Goal: Use online tool/utility: Utilize a website feature to perform a specific function

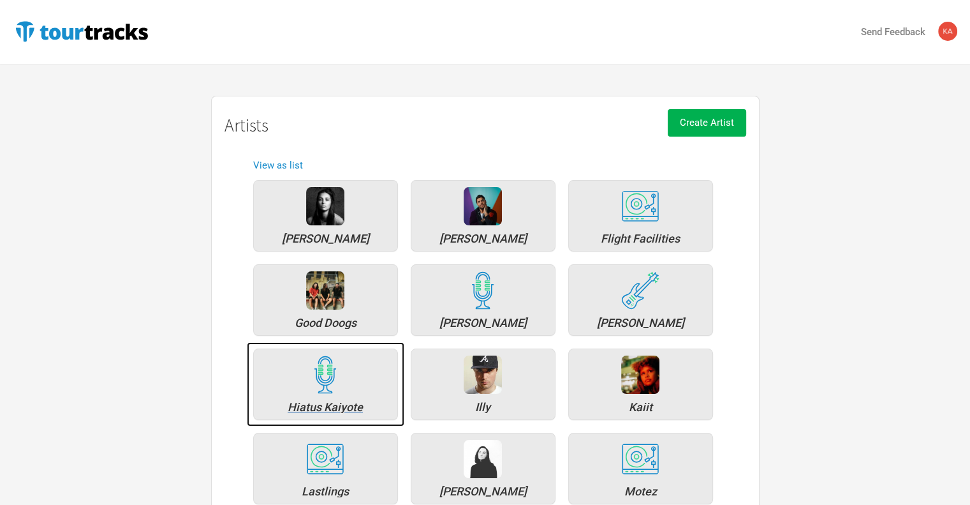
click at [315, 395] on div "Hiatus Kaiyote" at bounding box center [325, 383] width 145 height 71
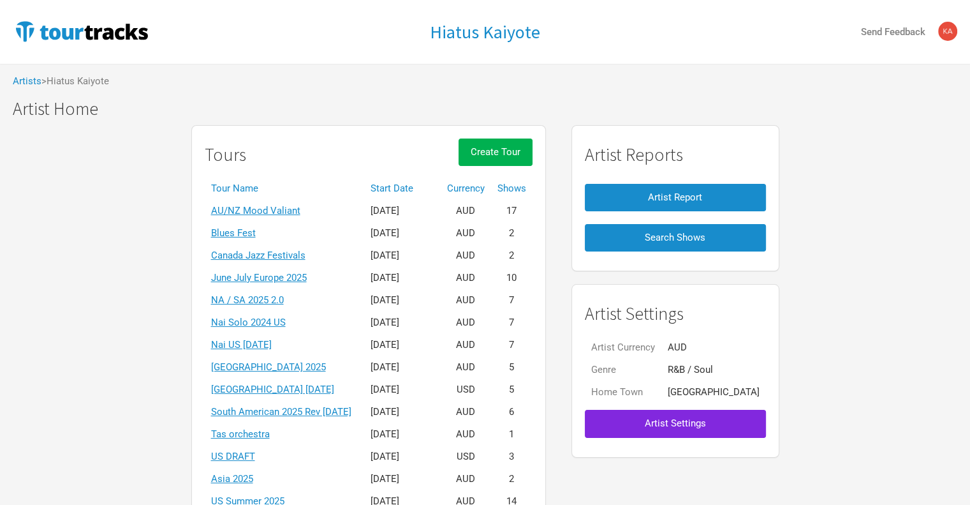
click at [425, 187] on th "Start Date" at bounding box center [402, 188] width 77 height 22
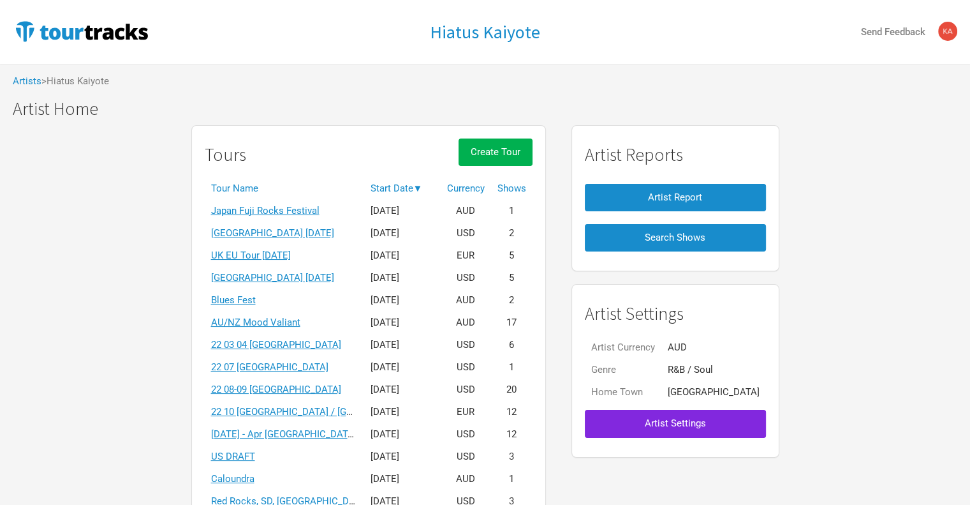
click at [418, 186] on th "Start Date ▼" at bounding box center [402, 188] width 77 height 22
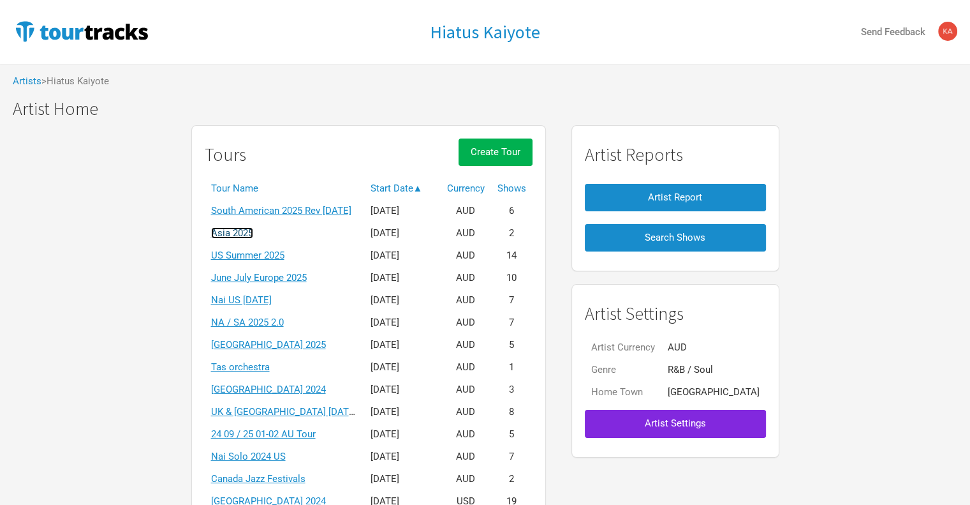
click at [253, 232] on link "Asia 2025" at bounding box center [232, 232] width 42 height 11
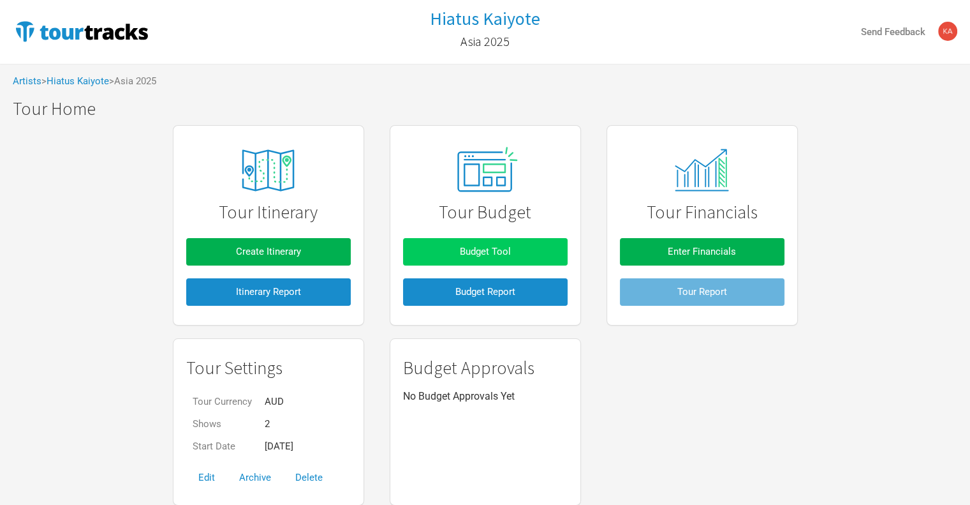
click at [498, 253] on span "Budget Tool" at bounding box center [485, 251] width 51 height 11
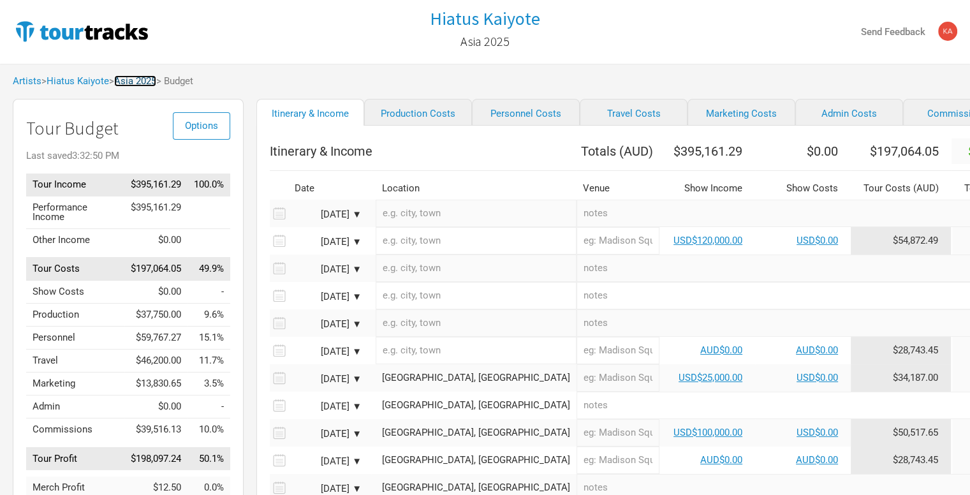
click at [130, 76] on link "Asia 2025" at bounding box center [135, 80] width 42 height 11
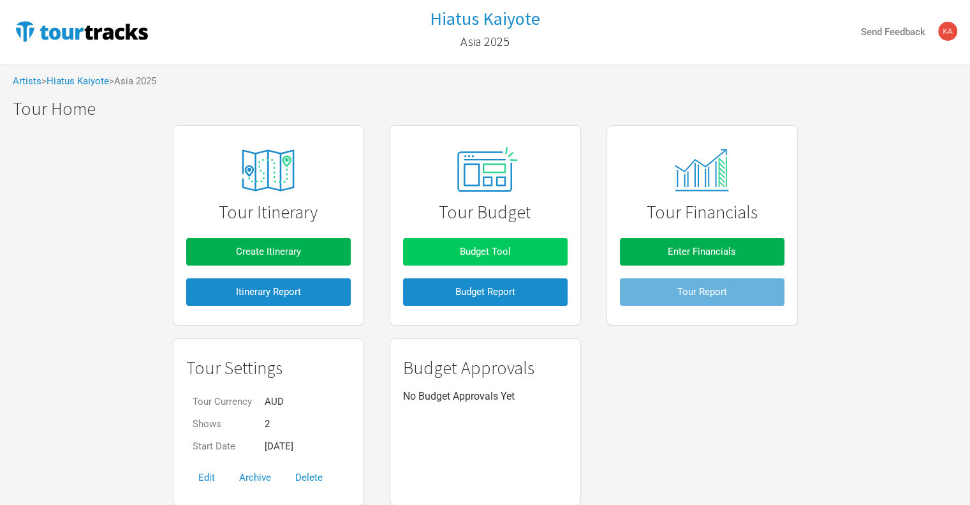
click at [484, 255] on span "Budget Tool" at bounding box center [485, 251] width 51 height 11
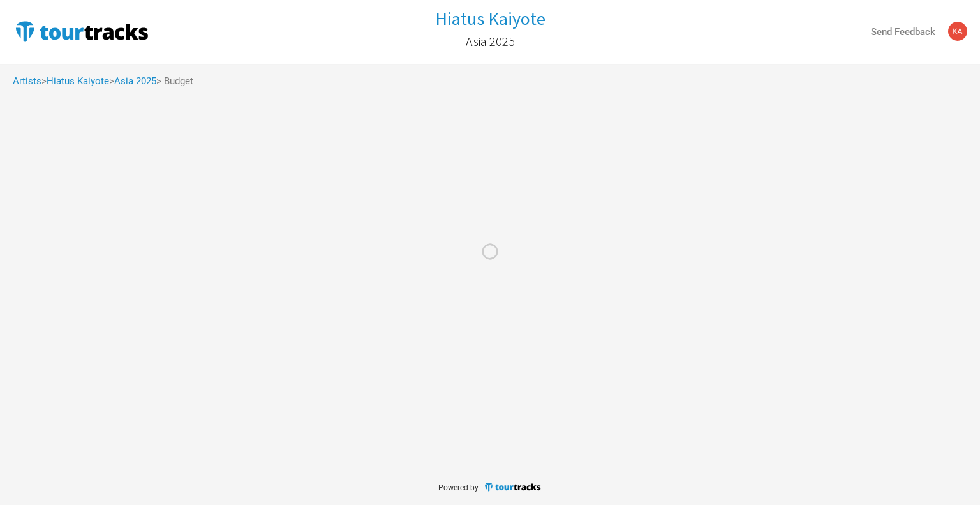
click at [138, 89] on div at bounding box center [490, 252] width 980 height 505
click at [142, 82] on div at bounding box center [490, 252] width 980 height 505
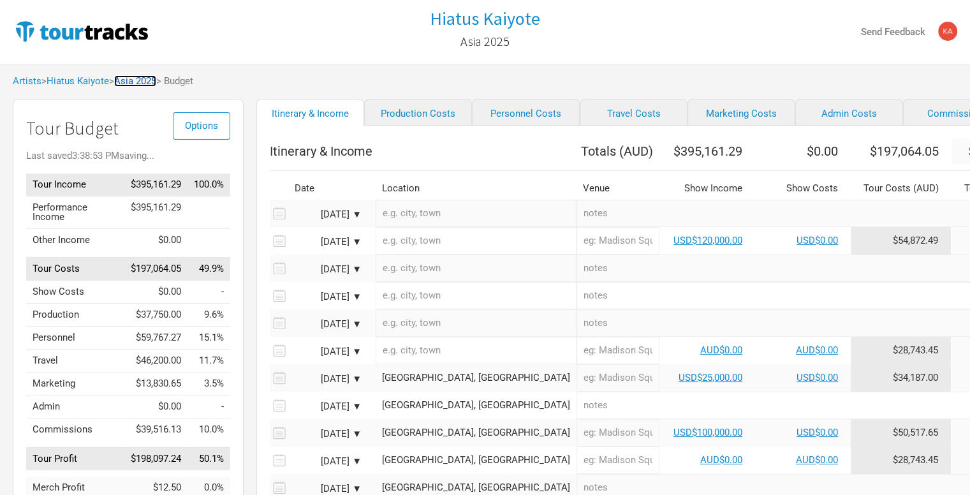
click at [142, 80] on link "Asia 2025" at bounding box center [135, 80] width 42 height 11
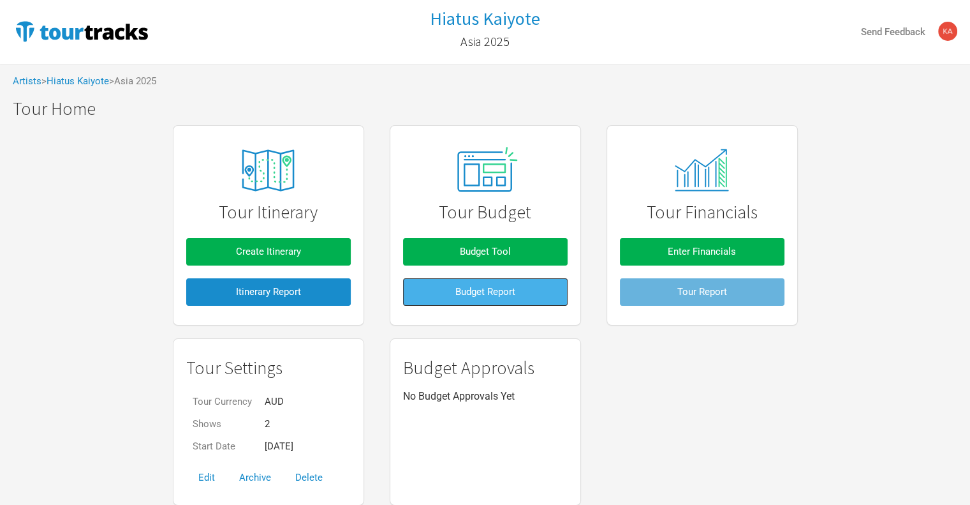
click at [474, 291] on span "Budget Report" at bounding box center [485, 291] width 60 height 11
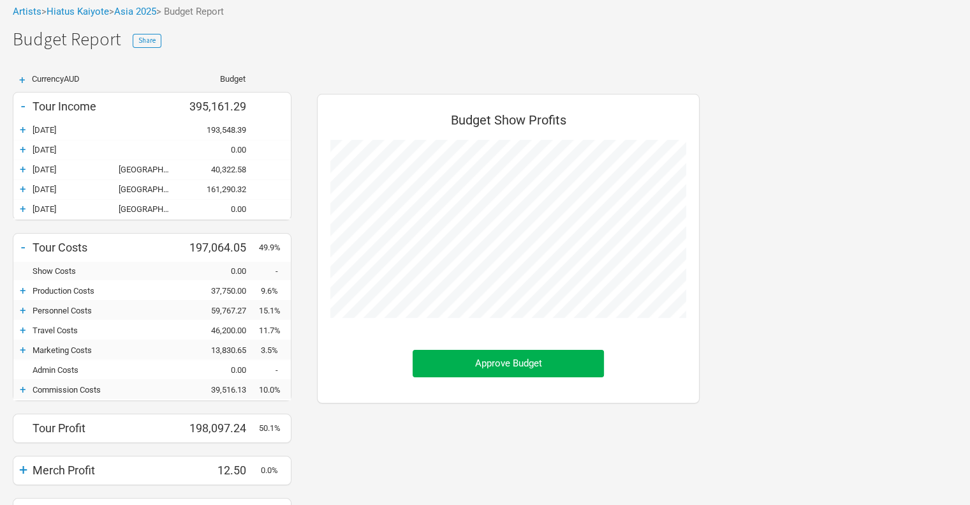
scroll to position [138, 0]
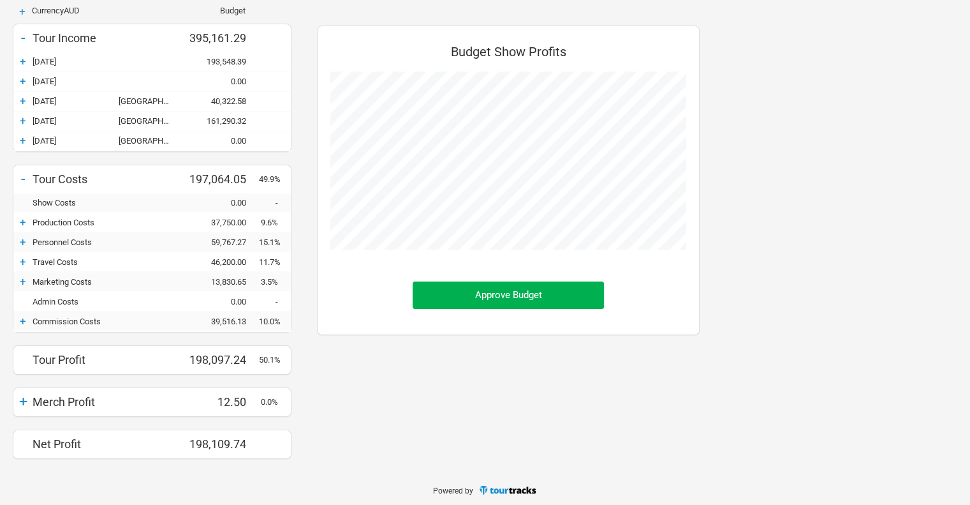
click at [20, 400] on div "+" at bounding box center [22, 401] width 19 height 18
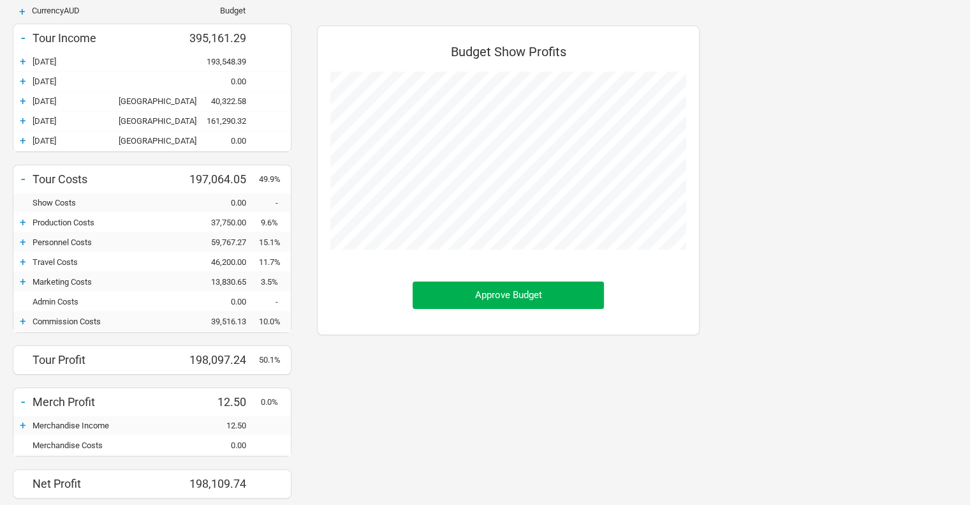
scroll to position [0, 0]
